Goal: Task Accomplishment & Management: Manage account settings

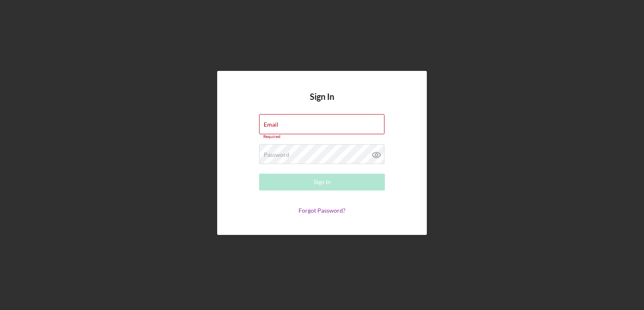
type input "[EMAIL_ADDRESS][DOMAIN_NAME]"
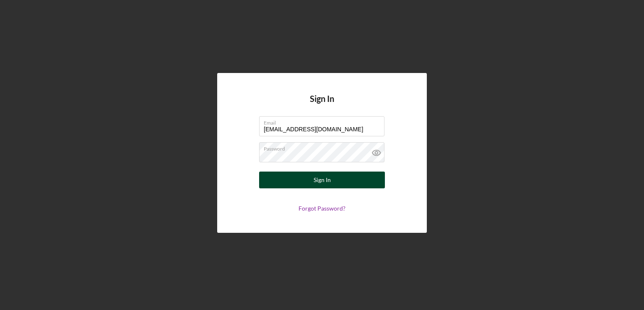
drag, startPoint x: 320, startPoint y: 164, endPoint x: 317, endPoint y: 172, distance: 8.0
click at [320, 164] on form "Email [EMAIL_ADDRESS][DOMAIN_NAME] Password Sign In Forgot Password?" at bounding box center [322, 164] width 168 height 96
click at [315, 178] on div "Sign In" at bounding box center [322, 180] width 17 height 17
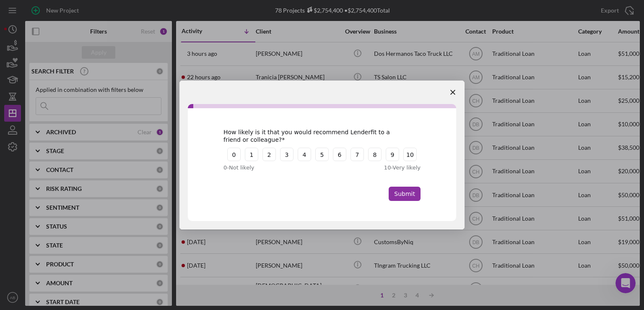
click at [454, 89] on span "Close survey" at bounding box center [452, 92] width 23 height 23
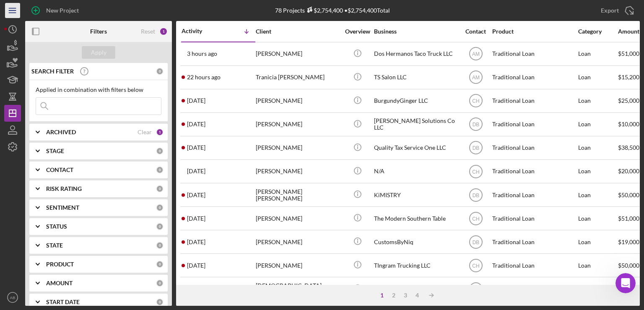
click at [9, 10] on icon "Icon/Menu" at bounding box center [12, 10] width 19 height 19
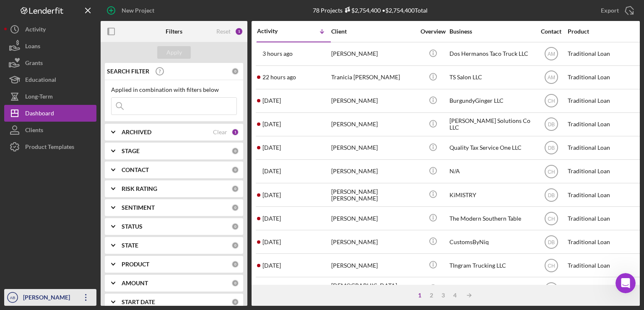
click at [88, 300] on icon "Icon/Overflow" at bounding box center [86, 297] width 21 height 21
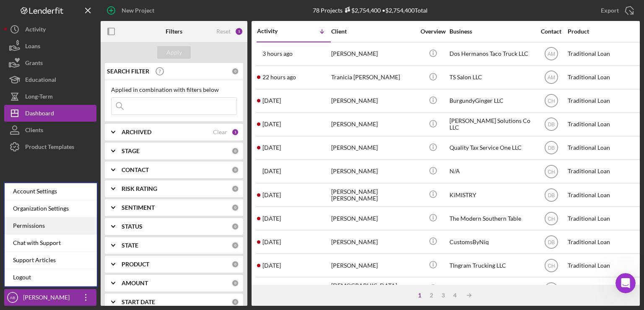
click at [46, 219] on div "Permissions" at bounding box center [51, 225] width 92 height 17
